Goal: Browse casually

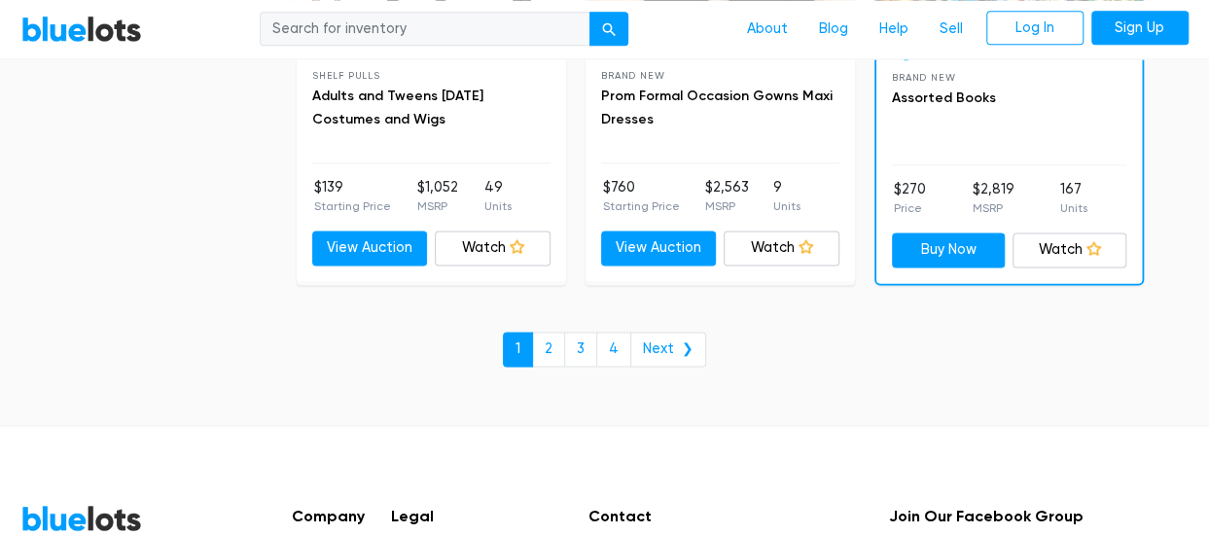
scroll to position [8557, 0]
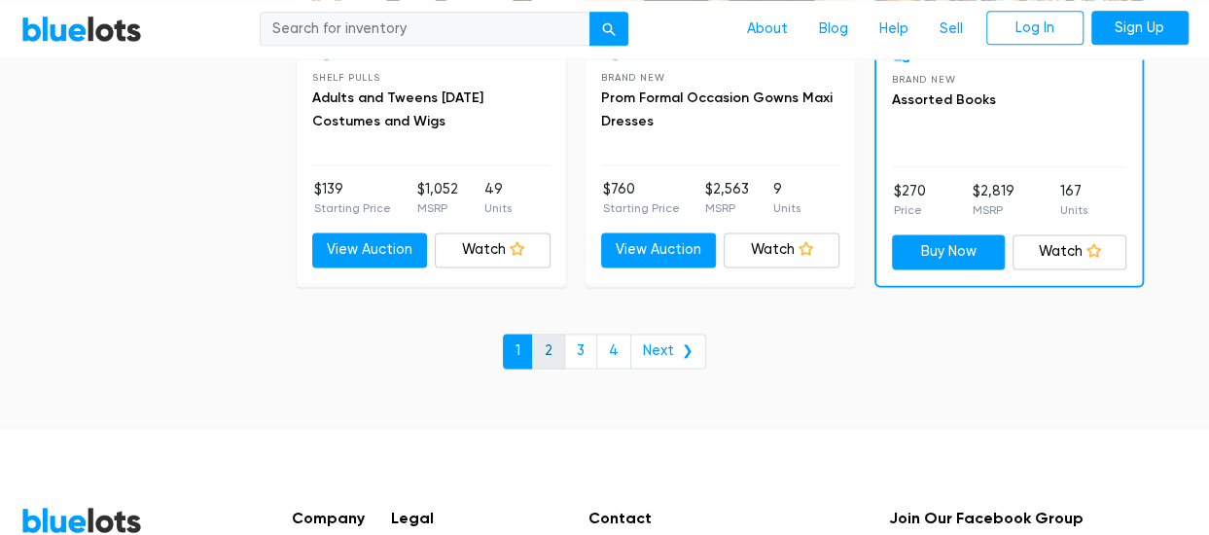
click at [553, 334] on link "2" at bounding box center [548, 351] width 33 height 35
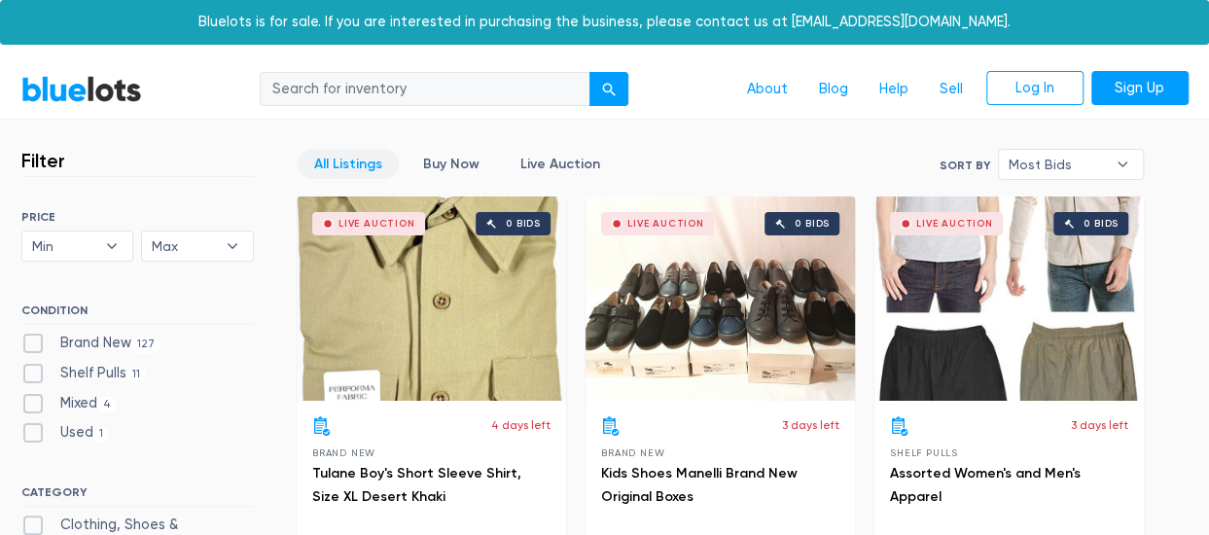
click at [553, 334] on div "Live Auction 0 bids" at bounding box center [431, 298] width 269 height 204
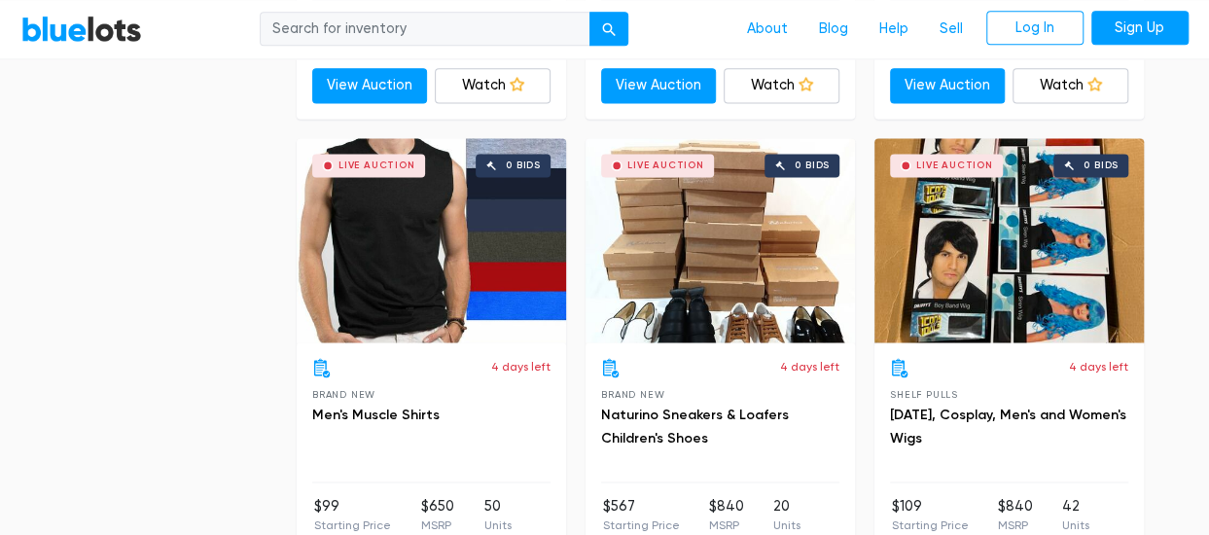
scroll to position [4884, 0]
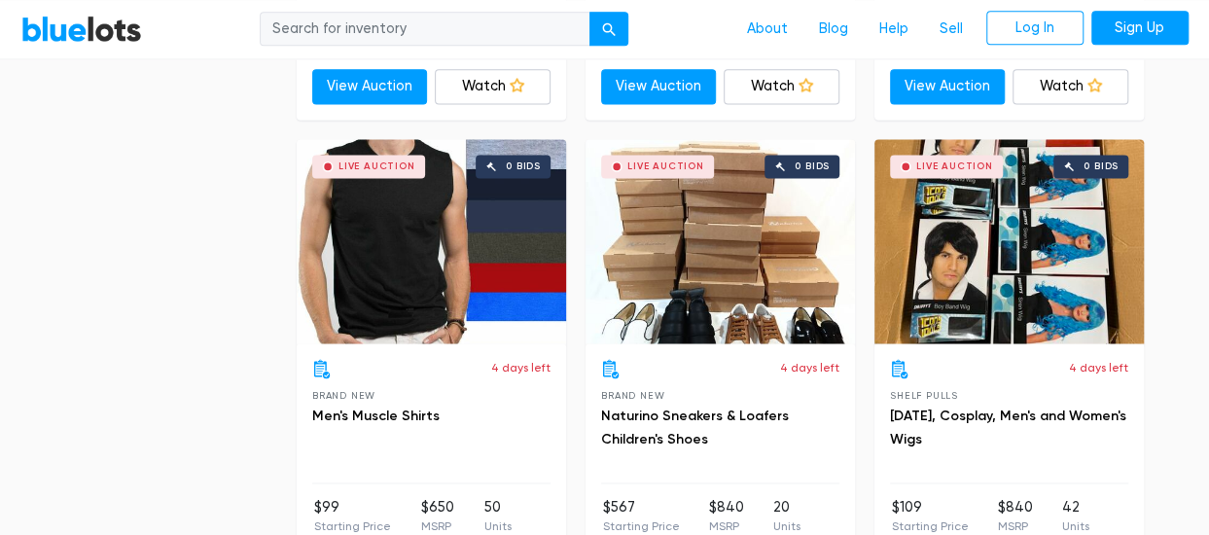
click at [427, 277] on div "Live Auction 0 bids" at bounding box center [431, 241] width 269 height 204
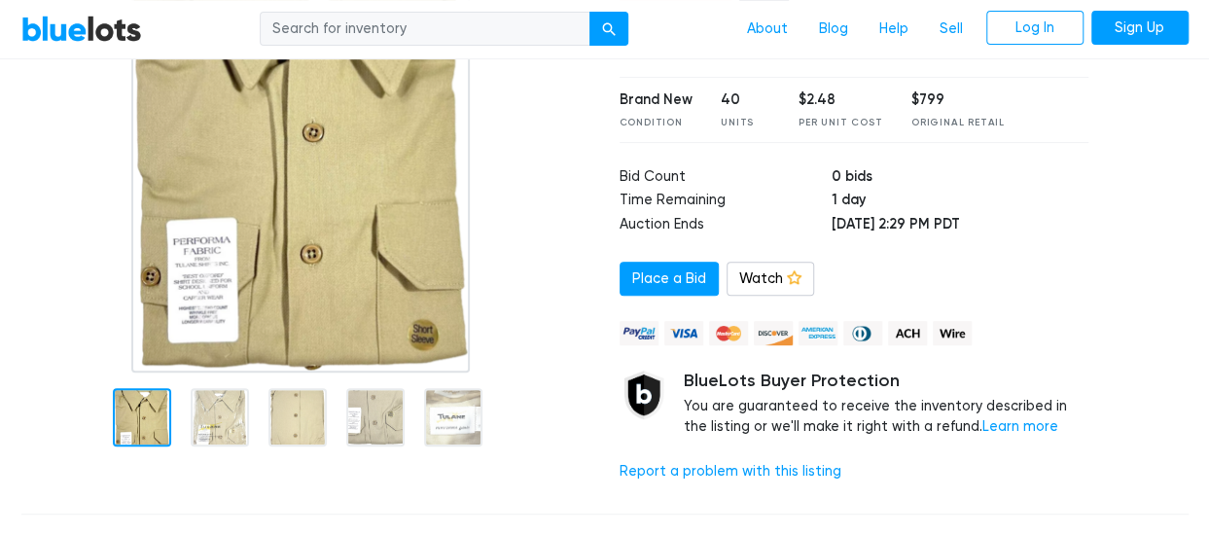
scroll to position [292, 0]
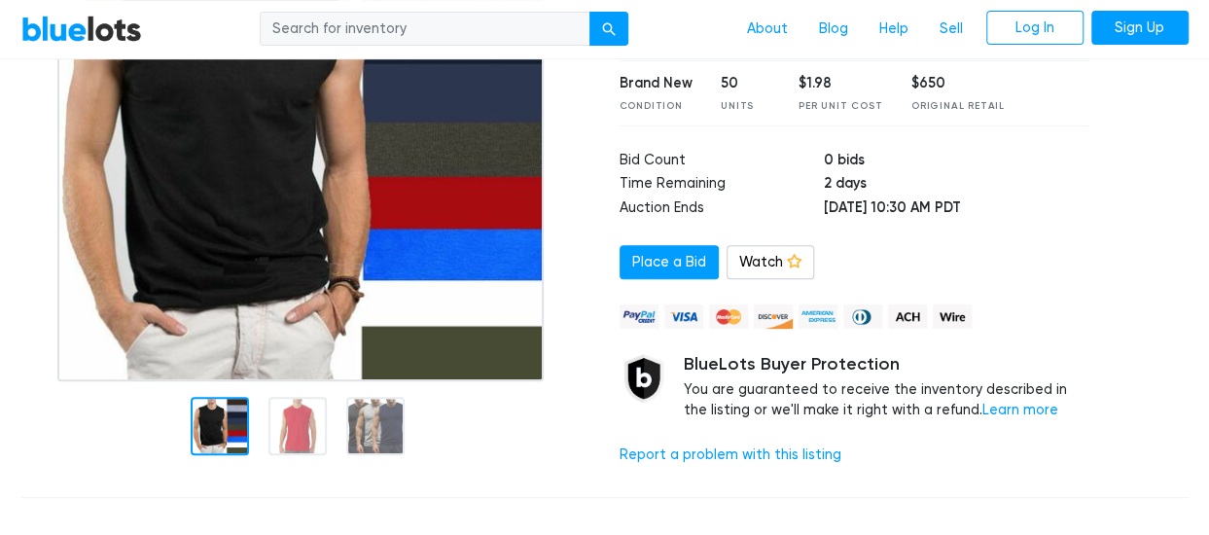
scroll to position [285, 0]
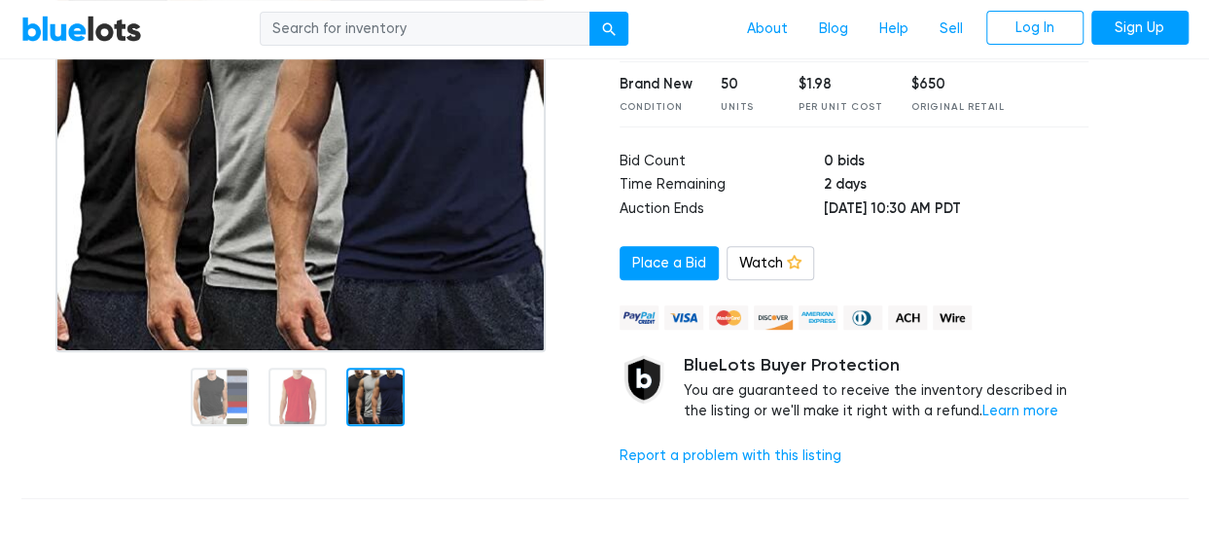
click at [369, 402] on div at bounding box center [375, 397] width 58 height 58
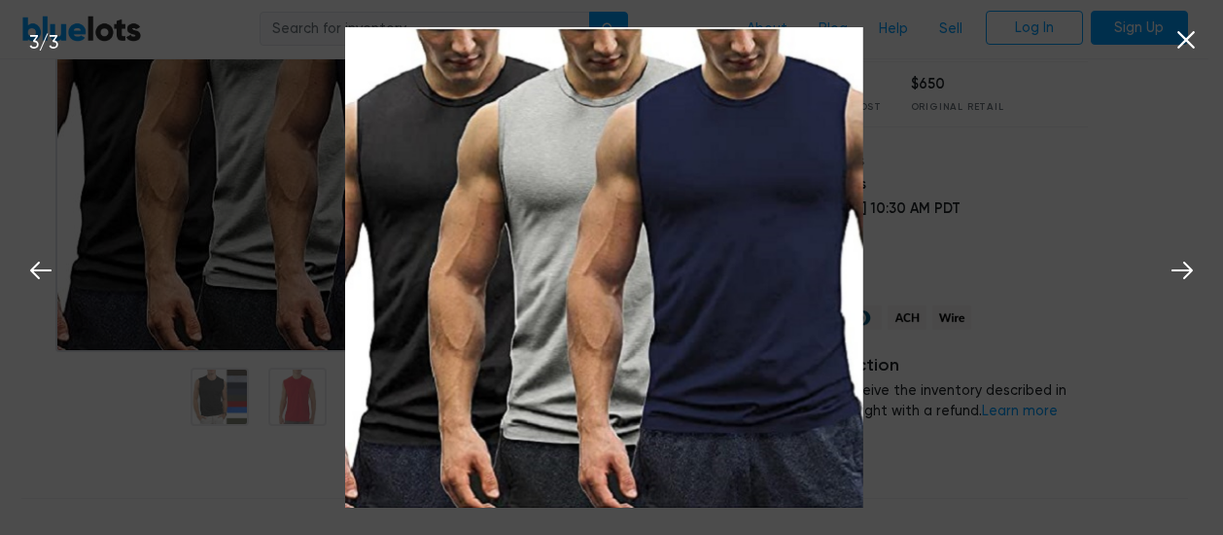
click at [1180, 36] on icon at bounding box center [1186, 40] width 18 height 18
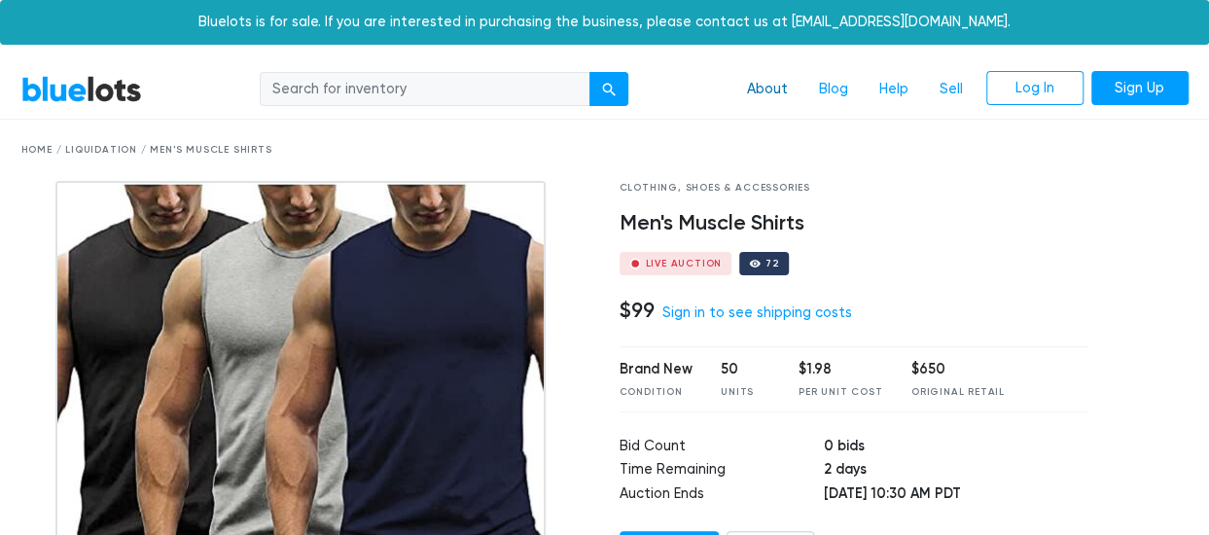
click at [758, 81] on link "About" at bounding box center [767, 89] width 72 height 37
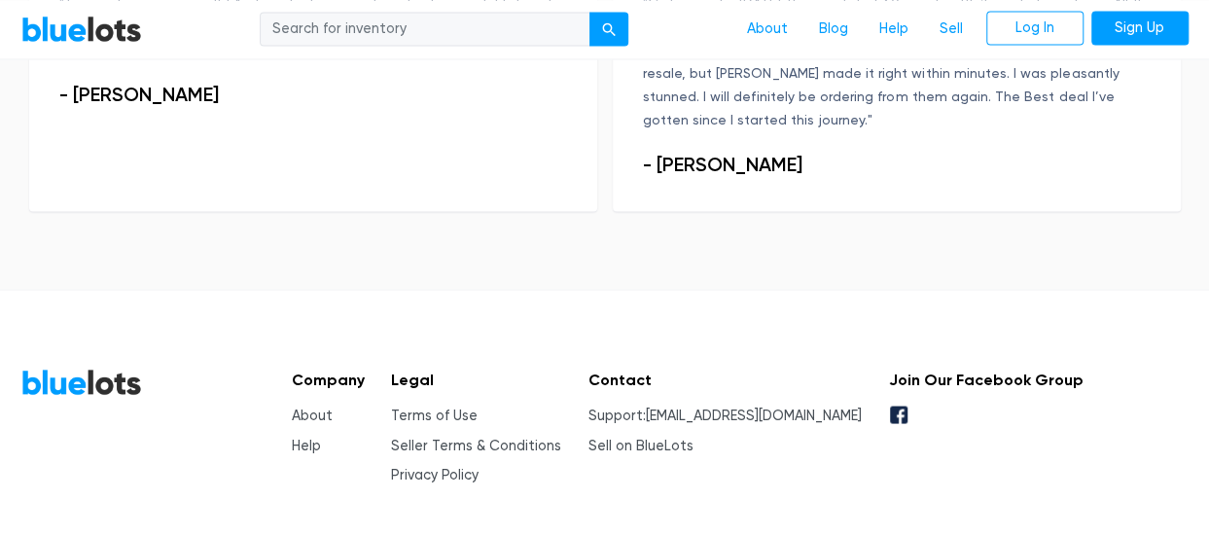
scroll to position [1627, 0]
click at [315, 407] on link "About" at bounding box center [312, 415] width 41 height 17
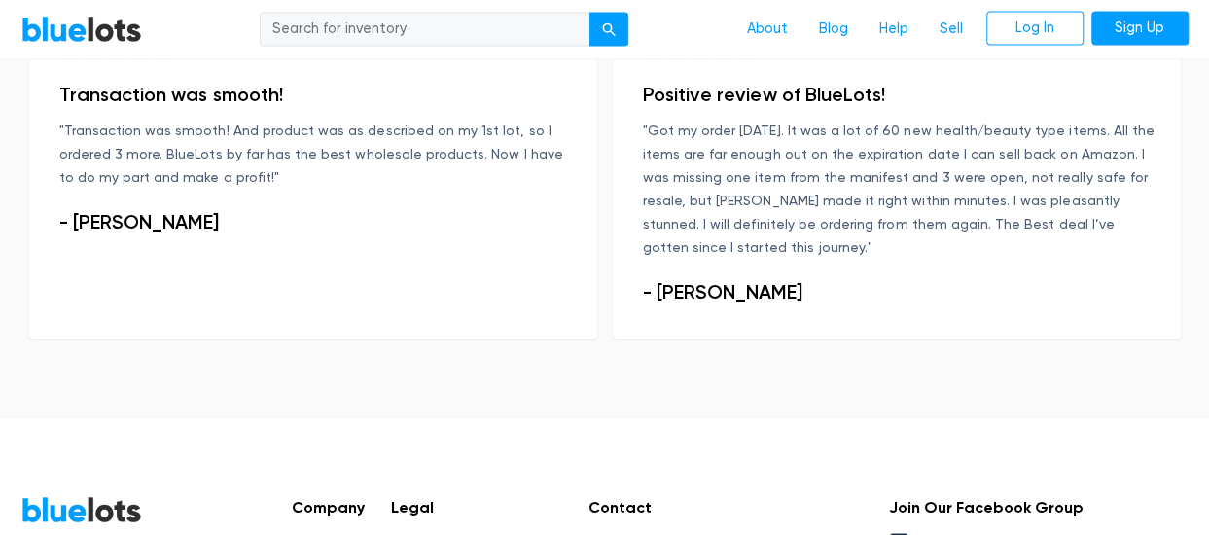
scroll to position [1643, 0]
